Goal: Complete application form: Complete application form

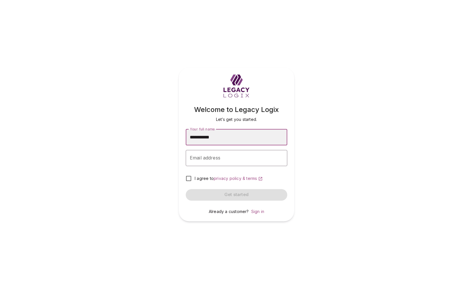
type input "**********"
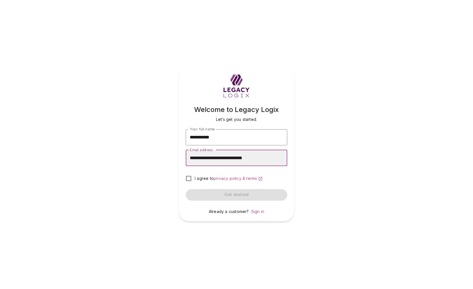
type input "**********"
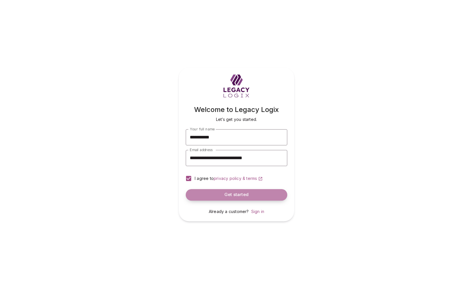
click at [237, 194] on span "Get started" at bounding box center [236, 194] width 24 height 5
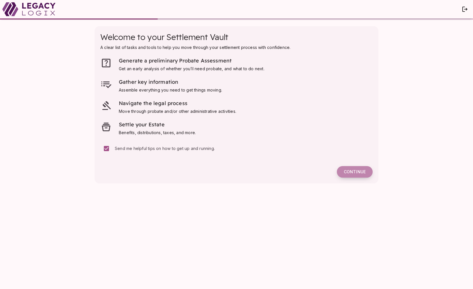
click at [354, 172] on span "Continue" at bounding box center [355, 172] width 22 height 5
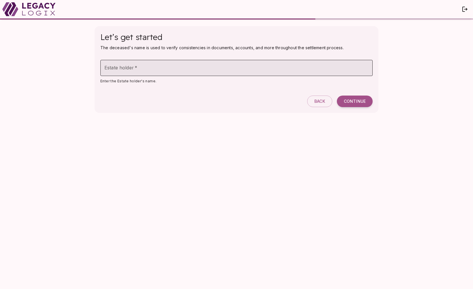
click at [169, 69] on input "Estate holder   *" at bounding box center [236, 68] width 272 height 16
type input "**********"
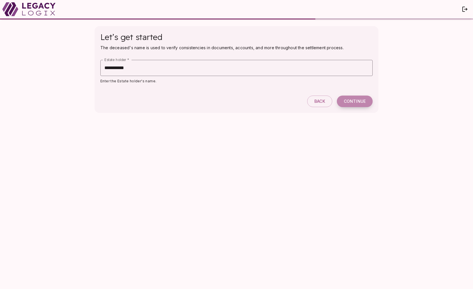
click at [351, 100] on span "Continue" at bounding box center [355, 101] width 22 height 5
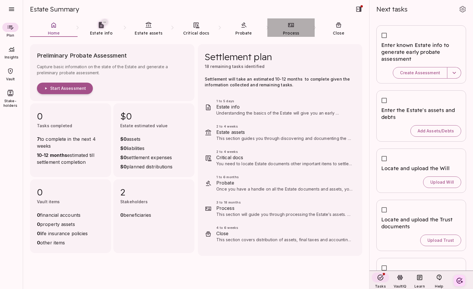
click at [293, 28] on icon at bounding box center [290, 25] width 7 height 7
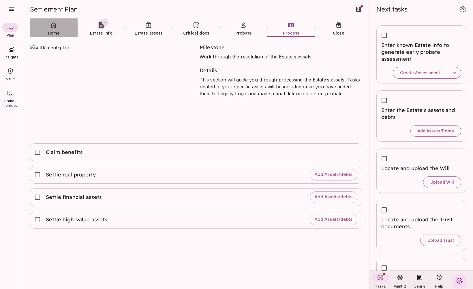
click at [54, 29] on link "Home" at bounding box center [54, 28] width 48 height 21
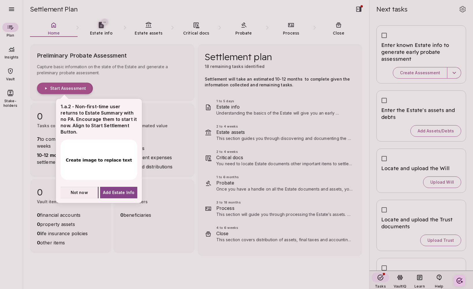
click at [83, 192] on span "Not now" at bounding box center [79, 193] width 17 height 6
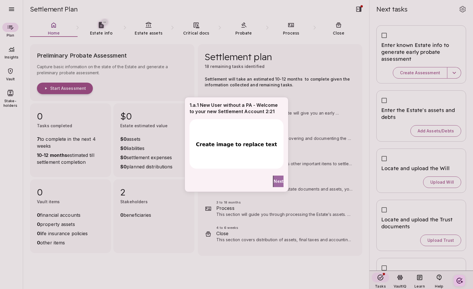
click at [275, 183] on span "Next" at bounding box center [279, 181] width 10 height 6
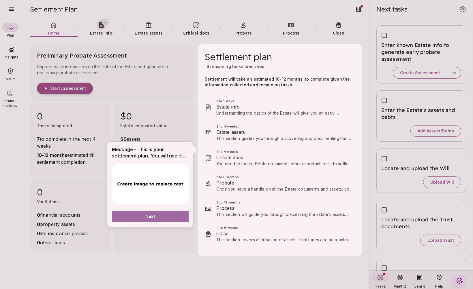
click at [169, 215] on button "Next" at bounding box center [150, 217] width 77 height 12
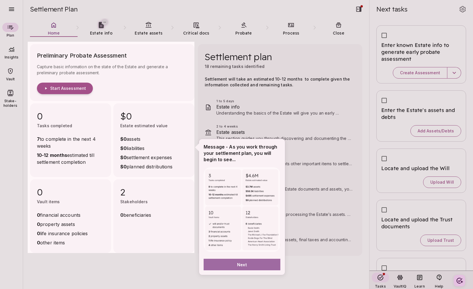
click at [242, 265] on span "Next" at bounding box center [242, 265] width 10 height 6
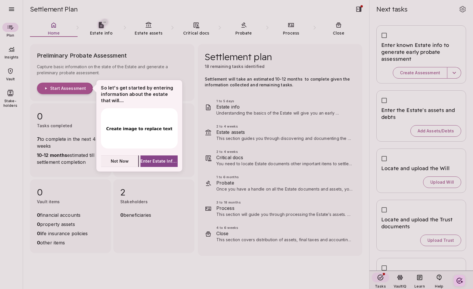
click at [123, 163] on span "Not Now" at bounding box center [120, 161] width 18 height 6
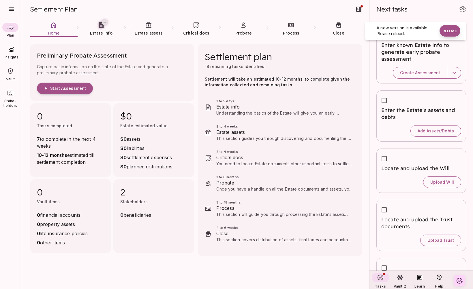
click at [451, 31] on button "Reload" at bounding box center [449, 31] width 21 height 12
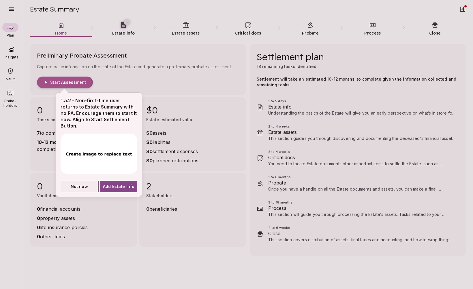
click at [80, 187] on span "Not now" at bounding box center [79, 187] width 17 height 6
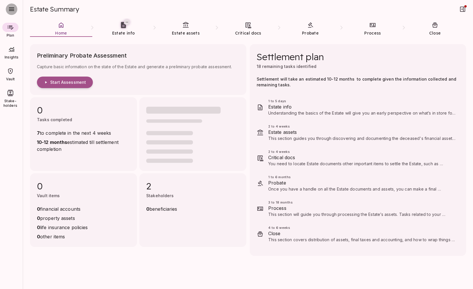
click at [12, 11] on icon "button" at bounding box center [11, 9] width 7 height 7
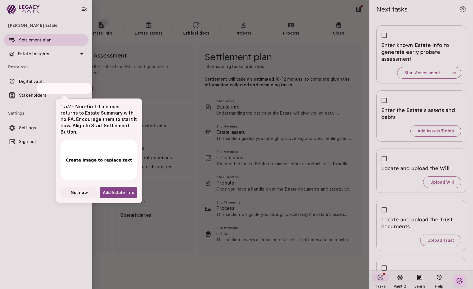
click at [78, 193] on span "Not now" at bounding box center [79, 193] width 17 height 6
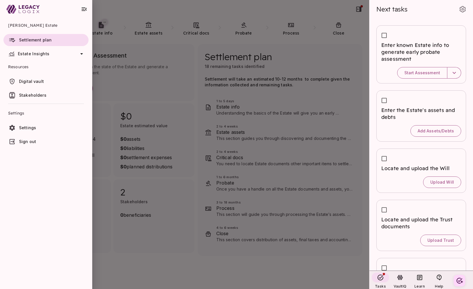
click at [32, 127] on span "Settings" at bounding box center [27, 127] width 17 height 5
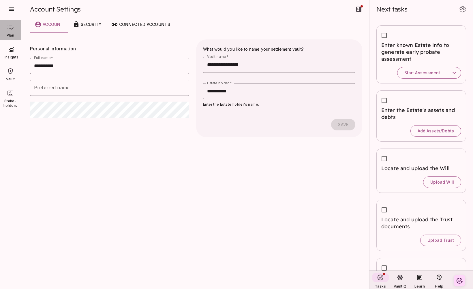
click at [12, 31] on div at bounding box center [10, 27] width 16 height 9
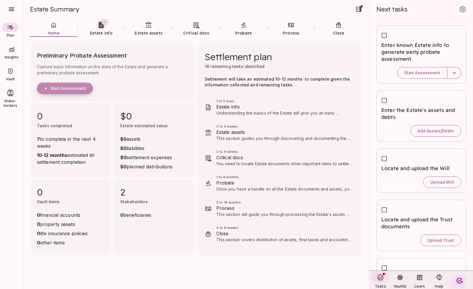
click at [79, 90] on span "Start Assessment" at bounding box center [68, 88] width 36 height 5
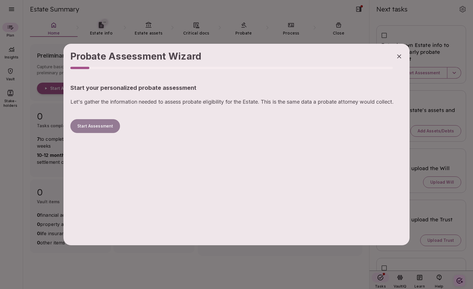
click at [98, 126] on button "Start Assessment" at bounding box center [95, 126] width 50 height 14
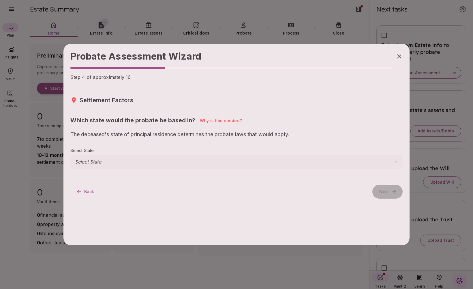
click at [127, 162] on body "Plan Insights Vault Stake-holders Estate Summary Home Estate info Estate assets…" at bounding box center [236, 144] width 473 height 289
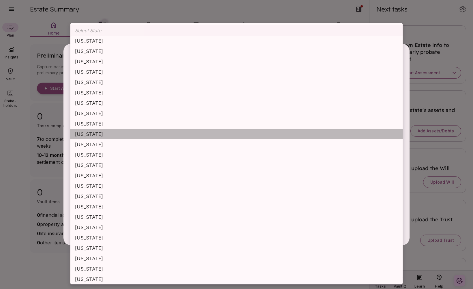
click at [123, 135] on li "[US_STATE]" at bounding box center [236, 134] width 332 height 10
type input "*******"
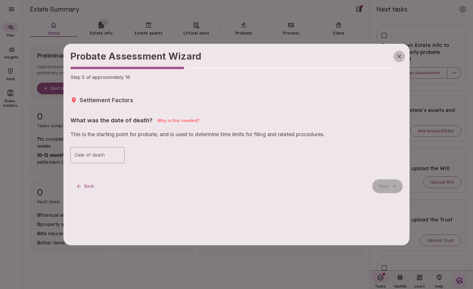
click at [400, 57] on icon "button" at bounding box center [399, 56] width 4 height 4
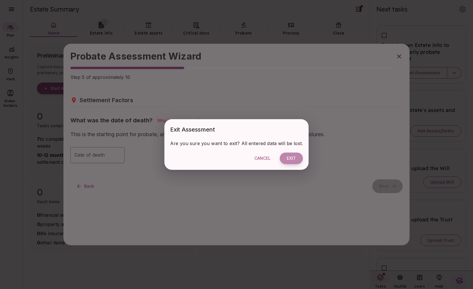
click at [290, 159] on button "Exit" at bounding box center [291, 159] width 23 height 12
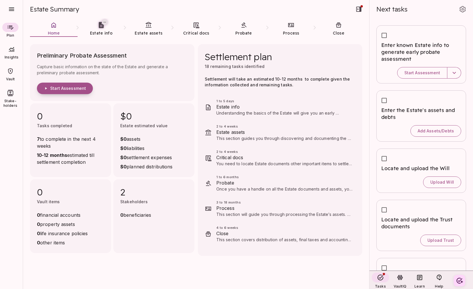
click at [69, 90] on span "Start Assessment" at bounding box center [68, 88] width 36 height 5
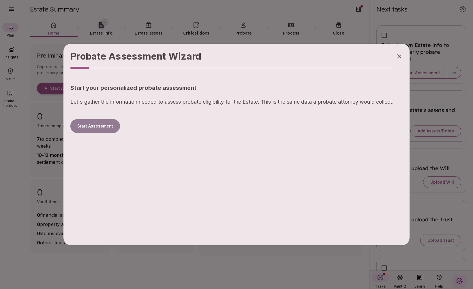
click at [103, 125] on button "Start Assessment" at bounding box center [95, 126] width 50 height 14
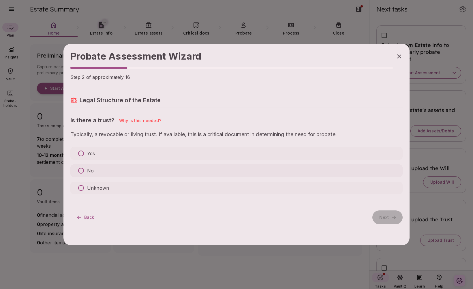
click at [87, 171] on p "No" at bounding box center [90, 171] width 7 height 7
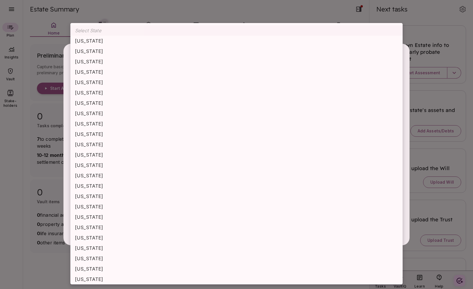
click at [104, 163] on body "Plan Insights Vault Stake-holders Estate Summary Home Estate info Estate assets…" at bounding box center [236, 144] width 473 height 289
click at [104, 163] on li "[US_STATE]" at bounding box center [236, 165] width 332 height 10
type input "********"
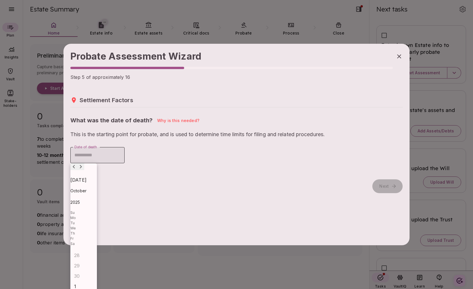
click at [103, 153] on input "Date of death" at bounding box center [97, 155] width 54 height 16
type input "**********"
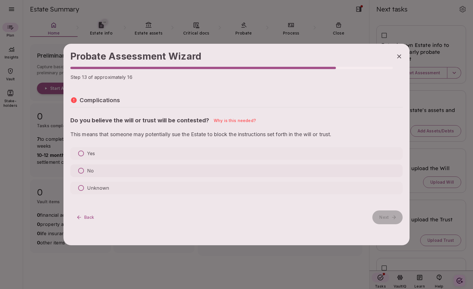
click at [103, 172] on label "No" at bounding box center [236, 171] width 332 height 13
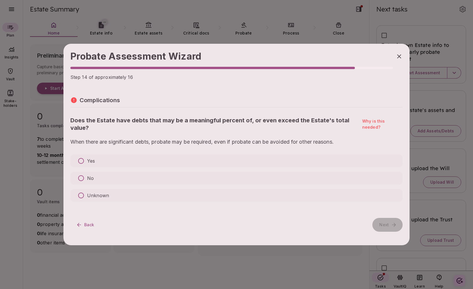
click at [103, 178] on label "No" at bounding box center [236, 178] width 332 height 13
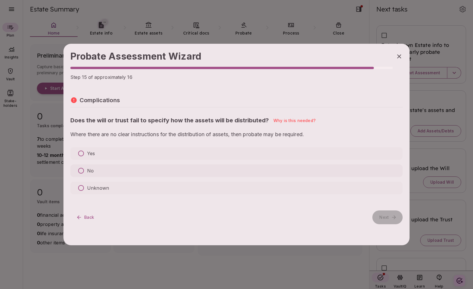
click at [103, 170] on label "No" at bounding box center [236, 171] width 332 height 13
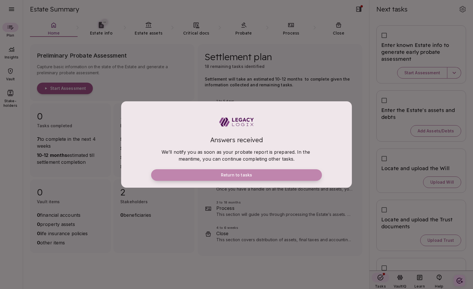
click at [259, 177] on button "Return to tasks" at bounding box center [236, 176] width 171 height 12
